Goal: Information Seeking & Learning: Check status

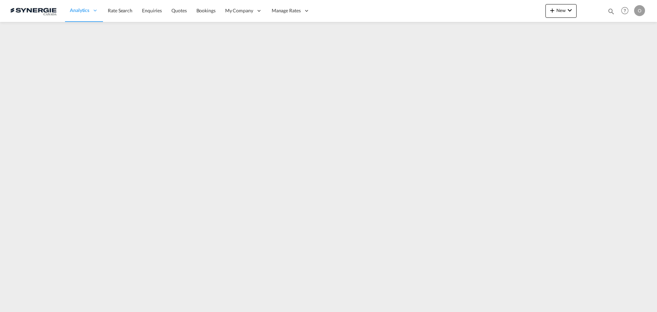
click at [614, 12] on md-icon "icon-magnify" at bounding box center [611, 12] width 8 height 8
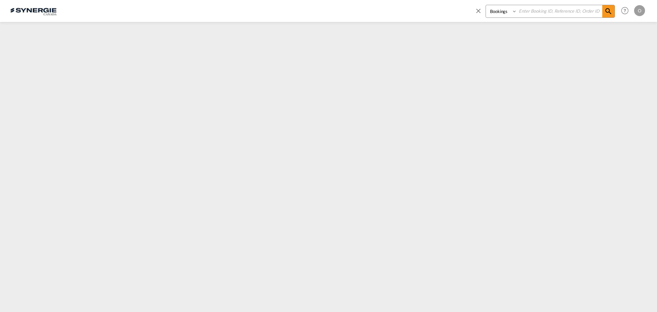
click at [508, 11] on select "Bookings Quotes Enquiries" at bounding box center [502, 11] width 32 height 12
select select "Quotes"
click at [486, 5] on select "Bookings Quotes Enquiries" at bounding box center [502, 11] width 32 height 12
drag, startPoint x: 538, startPoint y: 12, endPoint x: 544, endPoint y: 12, distance: 5.9
click at [540, 12] on input at bounding box center [559, 11] width 85 height 12
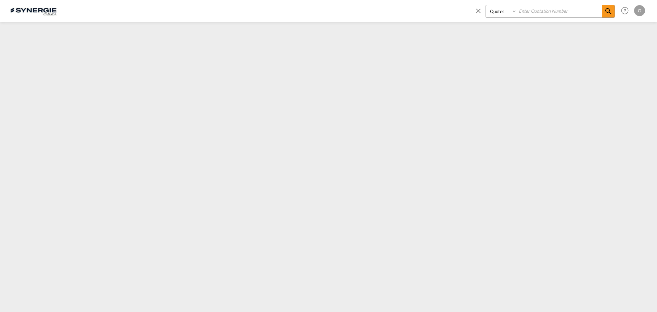
paste input "SYC000014455"
click at [608, 11] on md-icon "icon-magnify" at bounding box center [608, 11] width 8 height 8
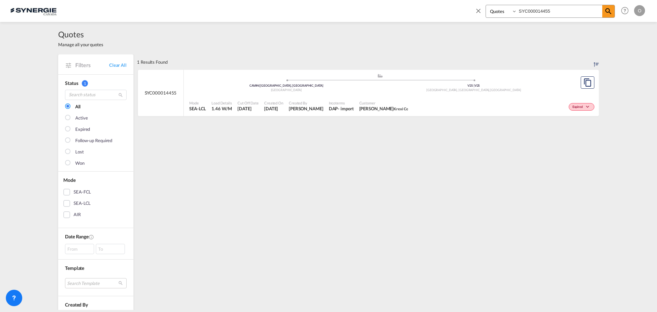
click at [425, 101] on div "Expired" at bounding box center [502, 105] width 185 height 17
drag, startPoint x: 483, startPoint y: 12, endPoint x: 449, endPoint y: 12, distance: 34.2
click at [449, 12] on div "Bookings Quotes Enquiries SYC000014455 Help Resources Product Release O My Prof…" at bounding box center [328, 10] width 636 height 21
paste input "2149"
type input "SYC000012149"
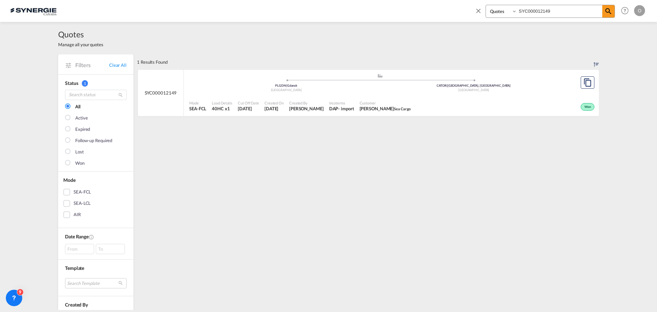
click at [373, 105] on span "Arkadiusz Janiak Sea Cargo" at bounding box center [385, 108] width 51 height 6
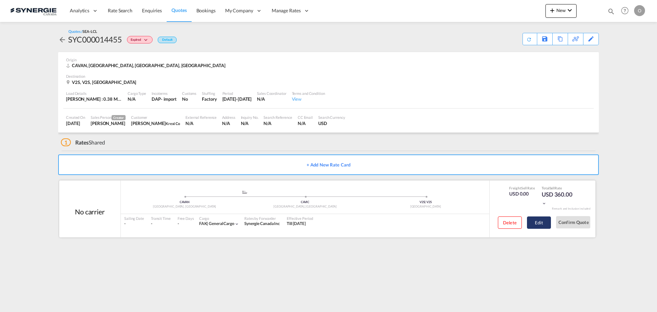
click at [545, 224] on button "Edit" at bounding box center [539, 222] width 24 height 12
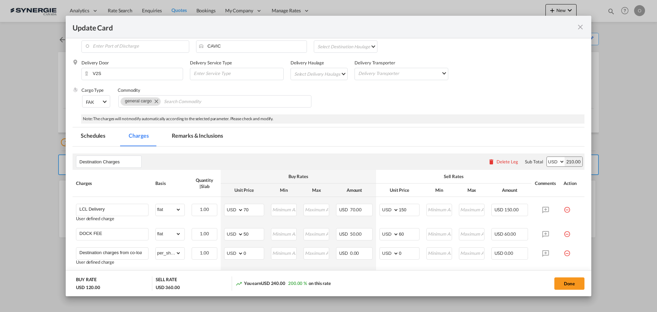
scroll to position [68, 0]
click at [197, 134] on md-tab-item "Remarks & Inclusions" at bounding box center [197, 136] width 67 height 19
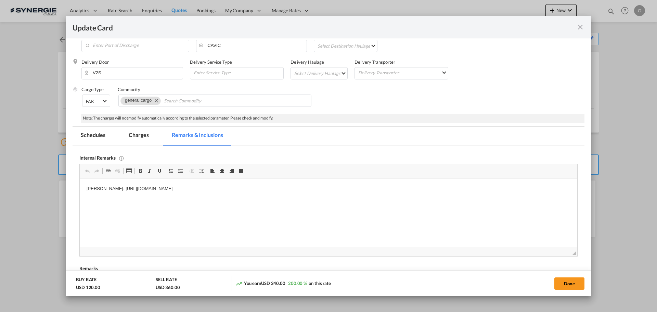
scroll to position [0, 0]
drag, startPoint x: 100, startPoint y: 187, endPoint x: 203, endPoint y: 187, distance: 103.3
drag, startPoint x: 261, startPoint y: 189, endPoint x: 101, endPoint y: 182, distance: 160.9
click at [101, 182] on html "Isaac: https://app.frontapp.com/inboxes/teammates/6847055/inbox/open/57284578127" at bounding box center [328, 188] width 497 height 21
copy p "https://app.frontapp.com/inboxes/teammates/6847055/inbox/open/57284578127"
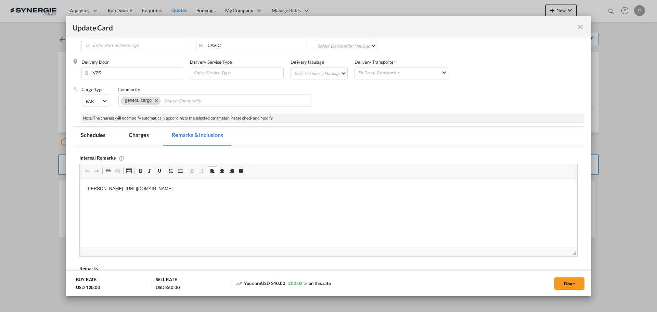
click at [132, 136] on md-tab-item "Charges" at bounding box center [138, 136] width 36 height 19
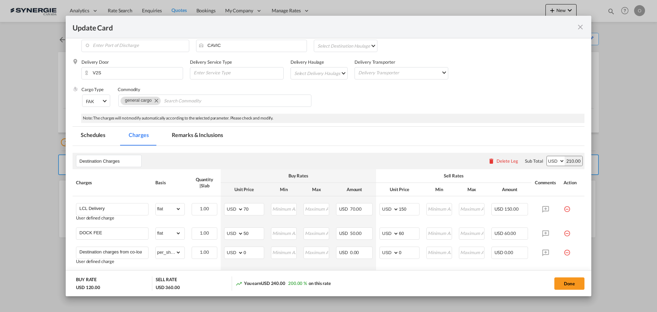
click at [579, 26] on md-icon "icon-close fg-AAA8AD m-0 pointer" at bounding box center [580, 27] width 8 height 8
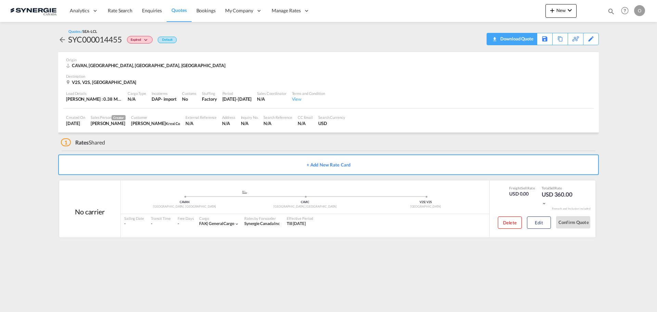
click at [527, 41] on div "Download Quote" at bounding box center [515, 38] width 35 height 11
click at [536, 221] on button "Edit" at bounding box center [539, 222] width 24 height 12
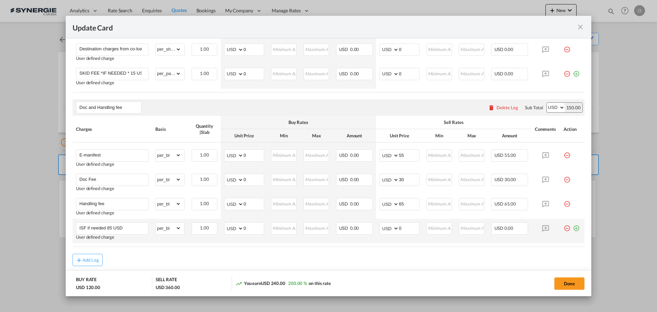
scroll to position [294, 0]
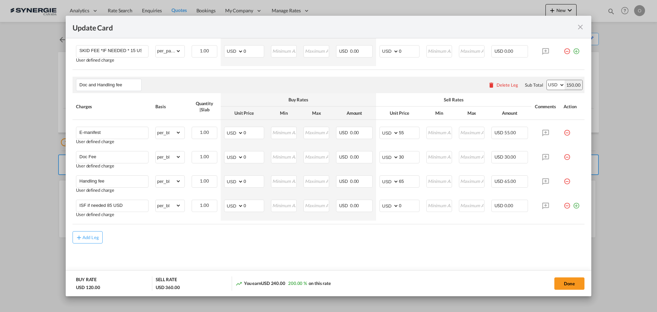
click at [579, 26] on md-icon "icon-close fg-AAA8AD m-0 pointer" at bounding box center [580, 27] width 8 height 8
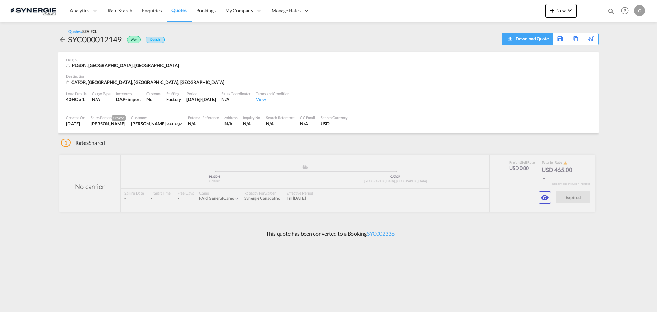
click at [529, 41] on div "Download Quote" at bounding box center [531, 38] width 35 height 11
click at [538, 197] on button "button" at bounding box center [544, 197] width 12 height 12
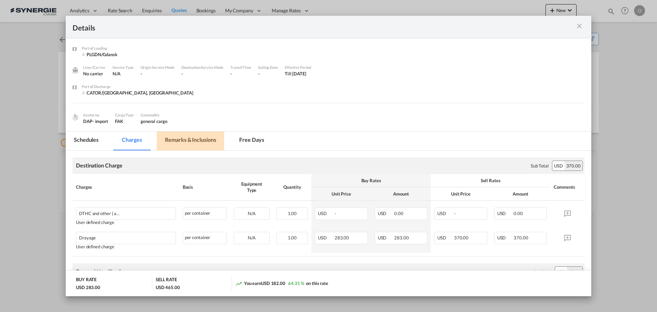
drag, startPoint x: 209, startPoint y: 137, endPoint x: 244, endPoint y: 139, distance: 35.0
click at [209, 136] on md-tab-item "Remarks & Inclusions" at bounding box center [190, 140] width 67 height 19
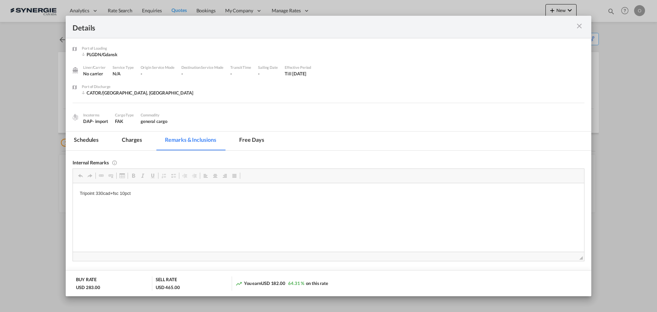
click at [583, 26] on md-icon "icon-close m-3 fg-AAA8AD cursor" at bounding box center [579, 26] width 8 height 8
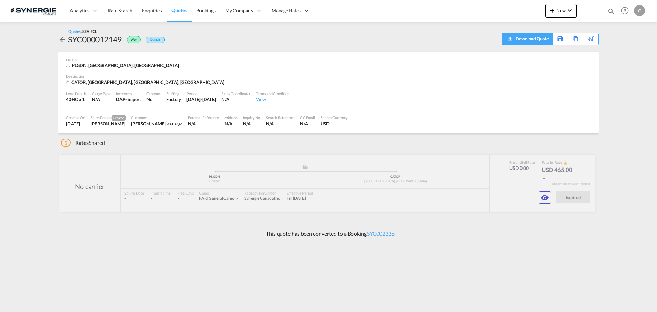
click at [527, 41] on div "Download Quote" at bounding box center [531, 38] width 35 height 11
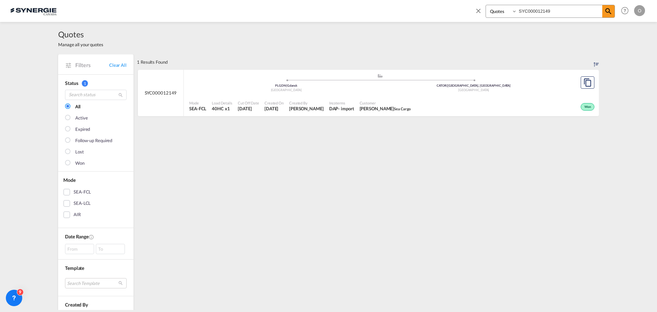
select select "Quotes"
drag, startPoint x: 555, startPoint y: 9, endPoint x: 450, endPoint y: 10, distance: 105.4
click at [450, 10] on div "Bookings Quotes Enquiries SYC000012149 Help Resources Product Release O My Prof…" at bounding box center [328, 10] width 636 height 21
paste input "4492"
click at [434, 99] on div "Won" at bounding box center [511, 105] width 169 height 17
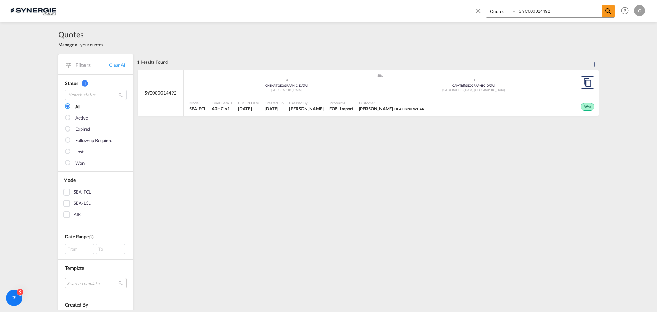
drag, startPoint x: 559, startPoint y: 9, endPoint x: 445, endPoint y: 15, distance: 114.4
click at [445, 15] on div "Bookings Quotes Enquiries SYC000014492 Help Resources Product Release O My Prof…" at bounding box center [328, 10] width 636 height 21
paste input "530"
click at [463, 107] on div "Won" at bounding box center [512, 105] width 168 height 17
drag, startPoint x: 561, startPoint y: 11, endPoint x: 401, endPoint y: 10, distance: 159.8
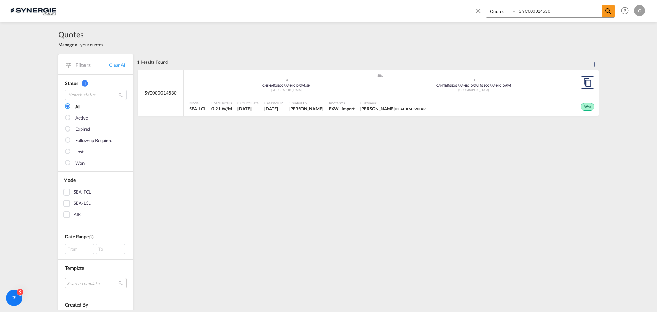
click at [401, 10] on div "Bookings Quotes Enquiries SYC000014530 Help Resources Product Release O My Prof…" at bounding box center [328, 10] width 636 height 21
paste input "3871"
type input "SYC000013871"
click at [367, 107] on span "Vincent Peycelon Laura Secord" at bounding box center [394, 108] width 63 height 6
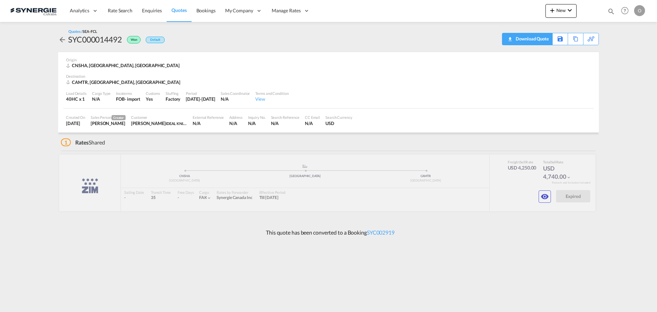
click at [539, 37] on div "Download Quote" at bounding box center [531, 38] width 35 height 11
click at [542, 200] on md-icon "icon-eye" at bounding box center [544, 196] width 8 height 8
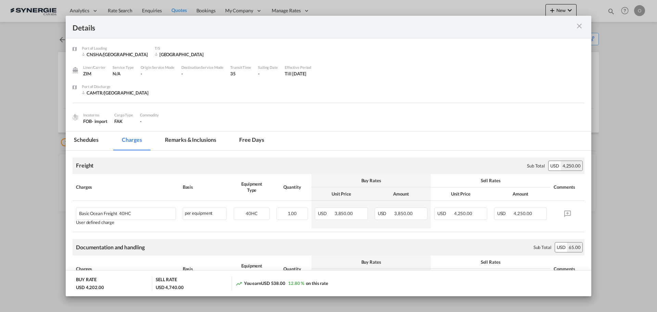
click at [204, 141] on md-tab-item "Remarks & Inclusions" at bounding box center [190, 140] width 67 height 19
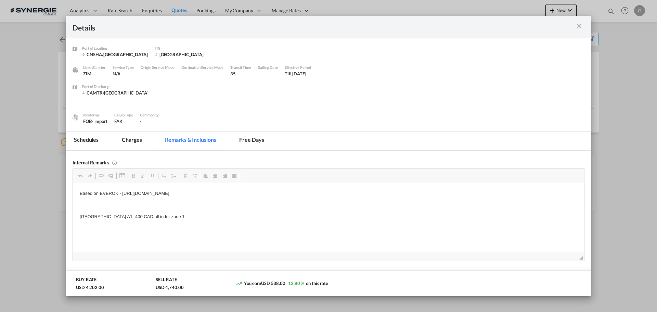
click at [583, 25] on md-icon "icon-close m-3 fg-AAA8AD cursor" at bounding box center [579, 26] width 8 height 8
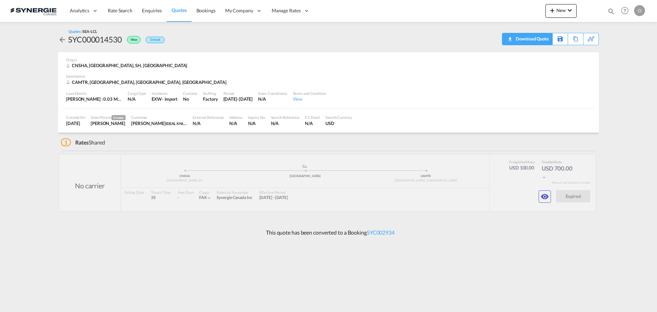
click at [537, 40] on div "Download Quote" at bounding box center [531, 38] width 35 height 11
click at [541, 196] on md-icon "icon-eye" at bounding box center [544, 196] width 8 height 8
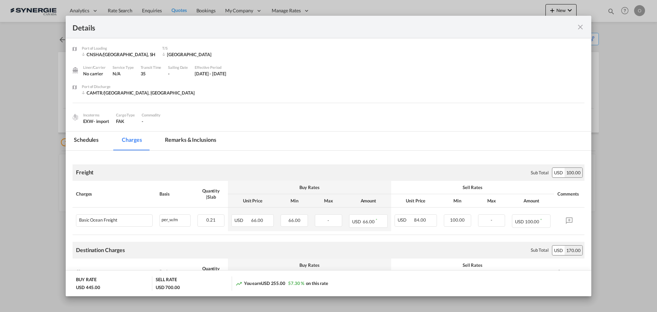
click at [185, 139] on md-tab-item "Remarks & Inclusions" at bounding box center [190, 140] width 67 height 19
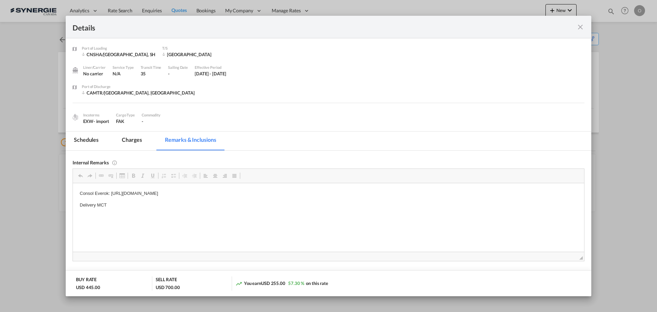
click at [135, 140] on md-tab-item "Charges" at bounding box center [132, 140] width 36 height 19
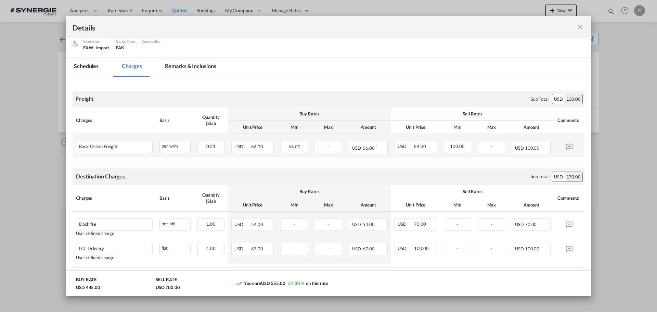
scroll to position [68, 0]
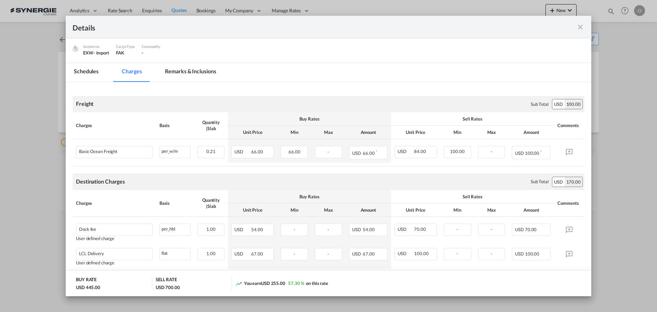
click at [205, 69] on md-tab-item "Remarks & Inclusions" at bounding box center [190, 72] width 67 height 19
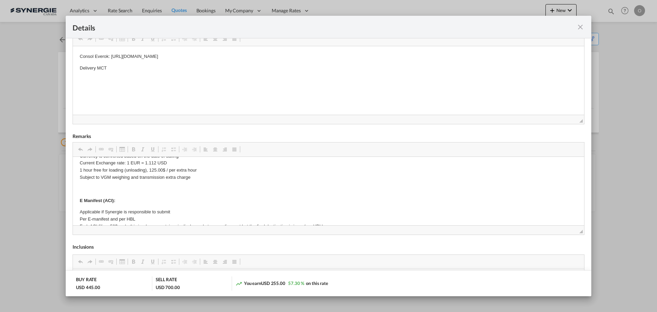
scroll to position [0, 0]
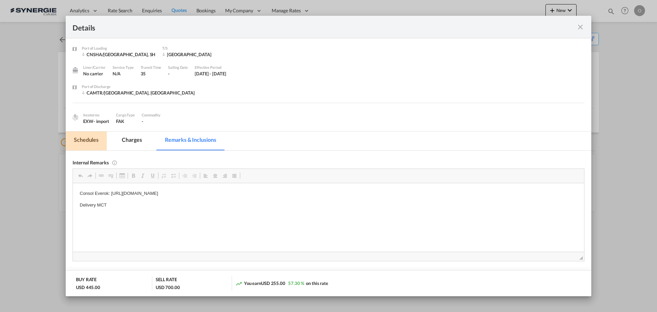
click at [85, 136] on md-tab-item "Schedules" at bounding box center [86, 140] width 41 height 19
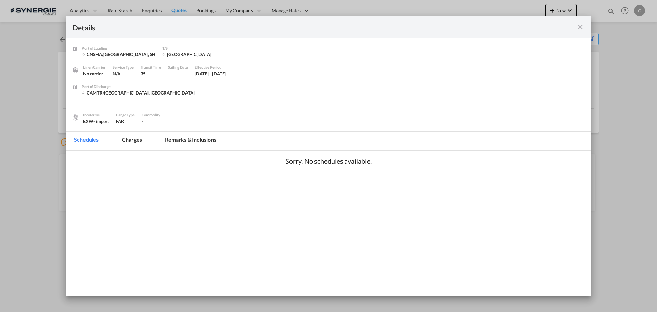
click at [135, 137] on md-tab-item "Charges" at bounding box center [132, 140] width 36 height 19
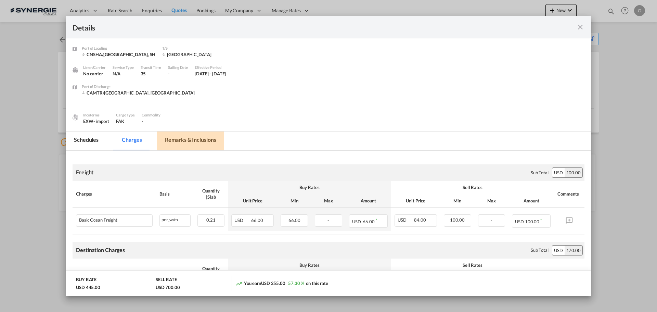
click at [187, 138] on md-tab-item "Remarks & Inclusions" at bounding box center [190, 140] width 67 height 19
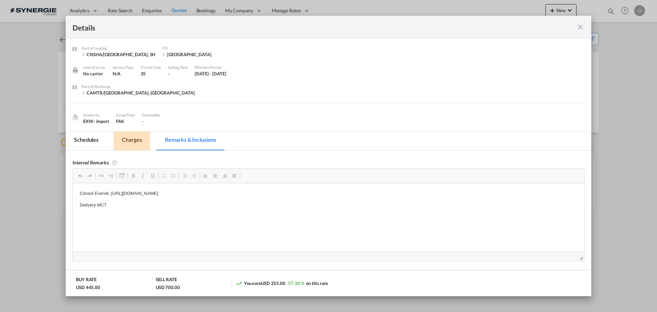
click at [126, 135] on md-tab-item "Charges" at bounding box center [132, 140] width 36 height 19
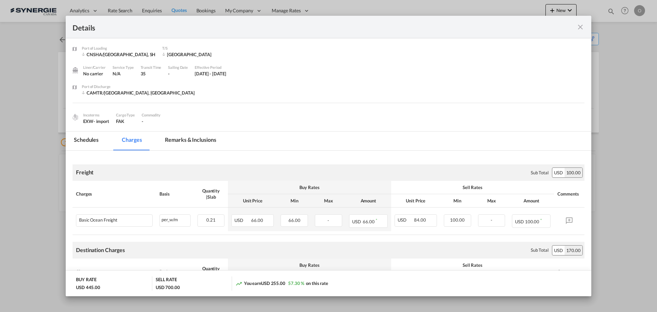
click at [81, 139] on md-tab-item "Schedules" at bounding box center [86, 140] width 41 height 19
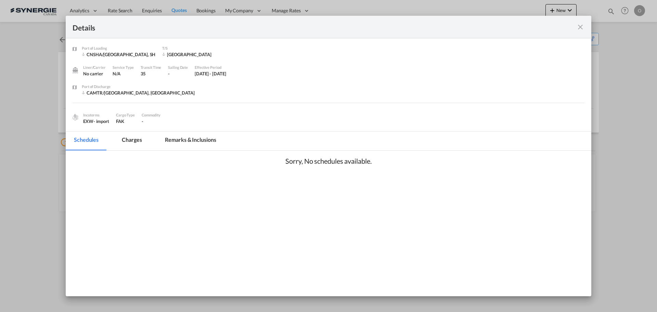
click at [132, 137] on md-tab-item "Charges" at bounding box center [132, 140] width 36 height 19
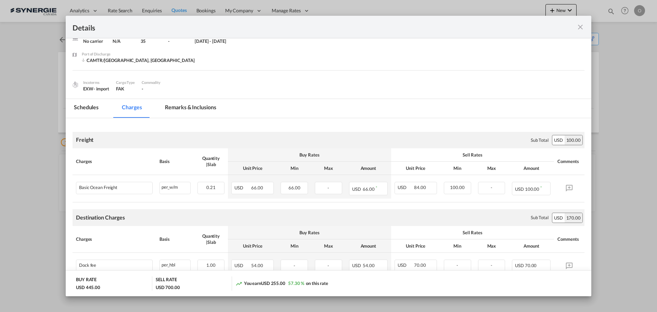
scroll to position [68, 0]
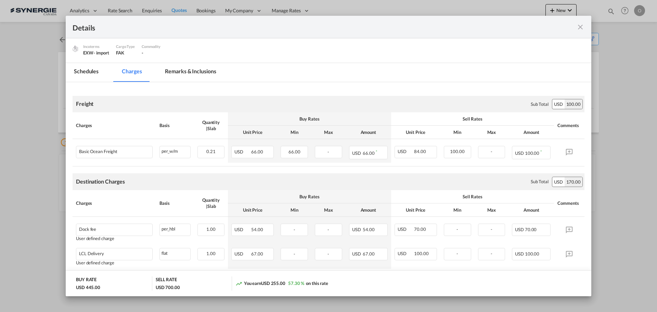
click at [581, 27] on md-icon "icon-close fg-AAA8AD m-0 cursor" at bounding box center [580, 27] width 8 height 8
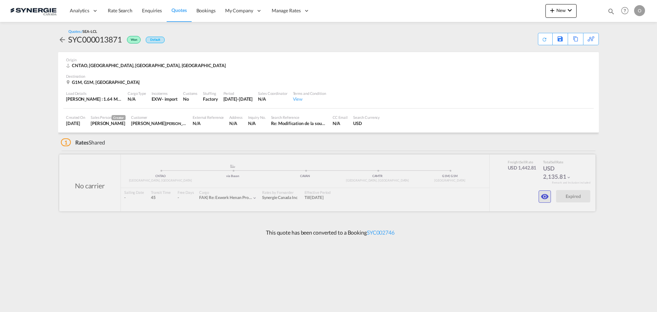
click at [545, 196] on md-icon "icon-eye" at bounding box center [544, 196] width 8 height 8
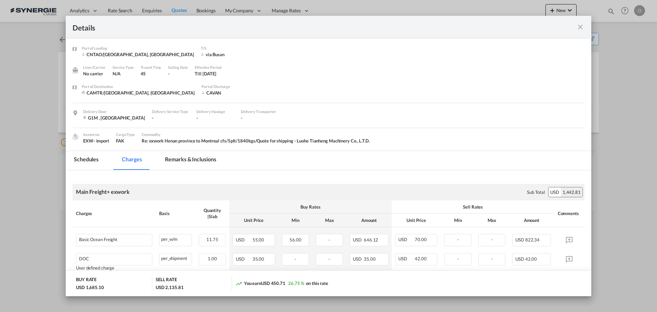
click at [184, 159] on md-tab-item "Remarks & Inclusions" at bounding box center [190, 160] width 67 height 19
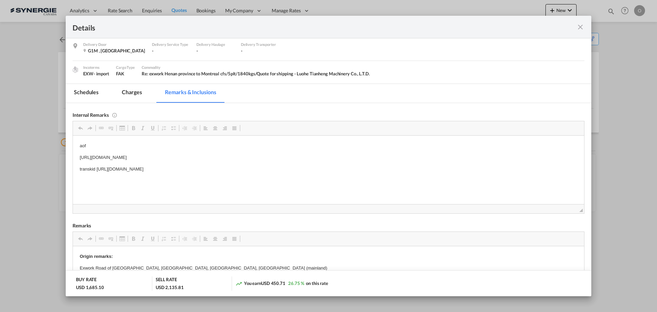
scroll to position [68, 0]
click at [131, 94] on md-tab-item "Charges" at bounding box center [132, 91] width 36 height 19
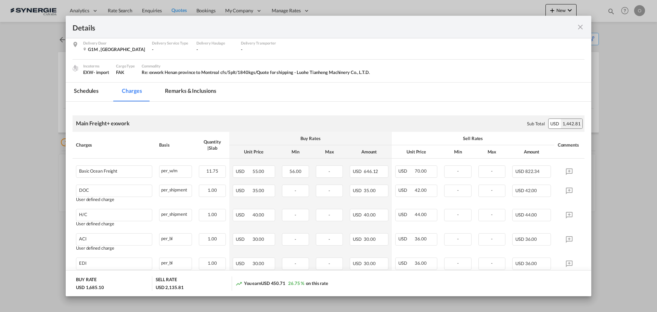
click at [180, 90] on md-tab-item "Remarks & Inclusions" at bounding box center [190, 91] width 67 height 19
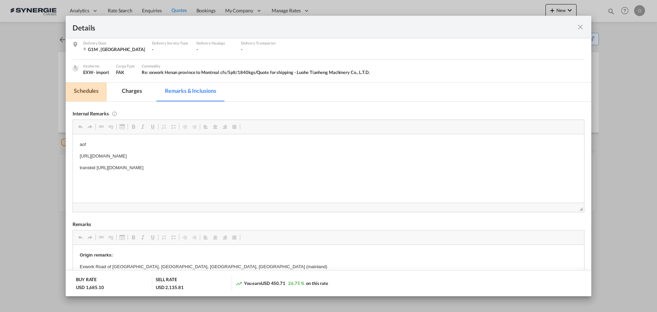
click at [81, 92] on md-tab-item "Schedules" at bounding box center [86, 91] width 41 height 19
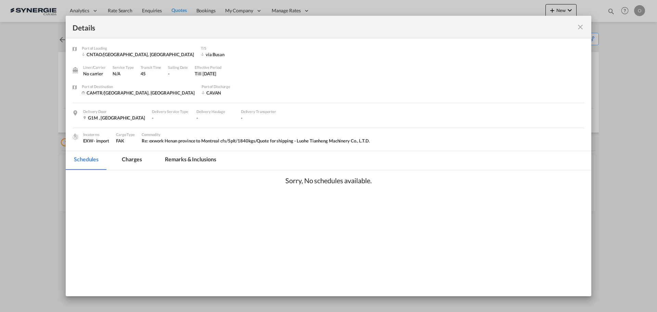
scroll to position [0, 0]
click at [132, 158] on md-tab-item "Charges" at bounding box center [132, 160] width 36 height 19
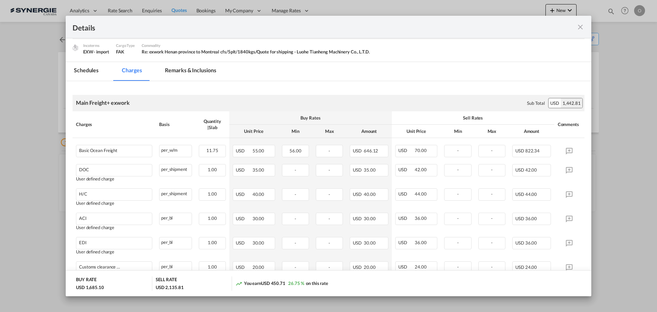
scroll to position [103, 0]
